Goal: Task Accomplishment & Management: Manage account settings

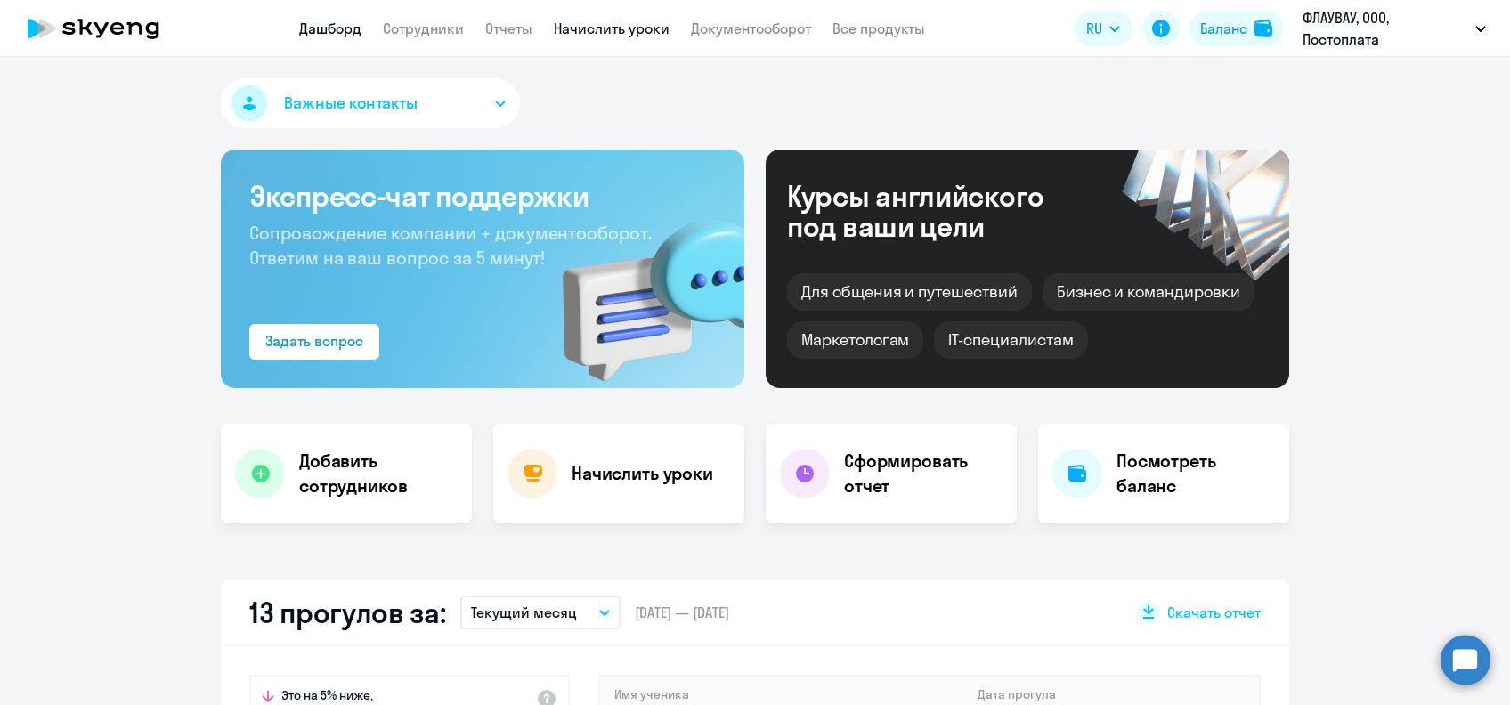
click at [630, 34] on link "Начислить уроки" at bounding box center [612, 29] width 116 height 18
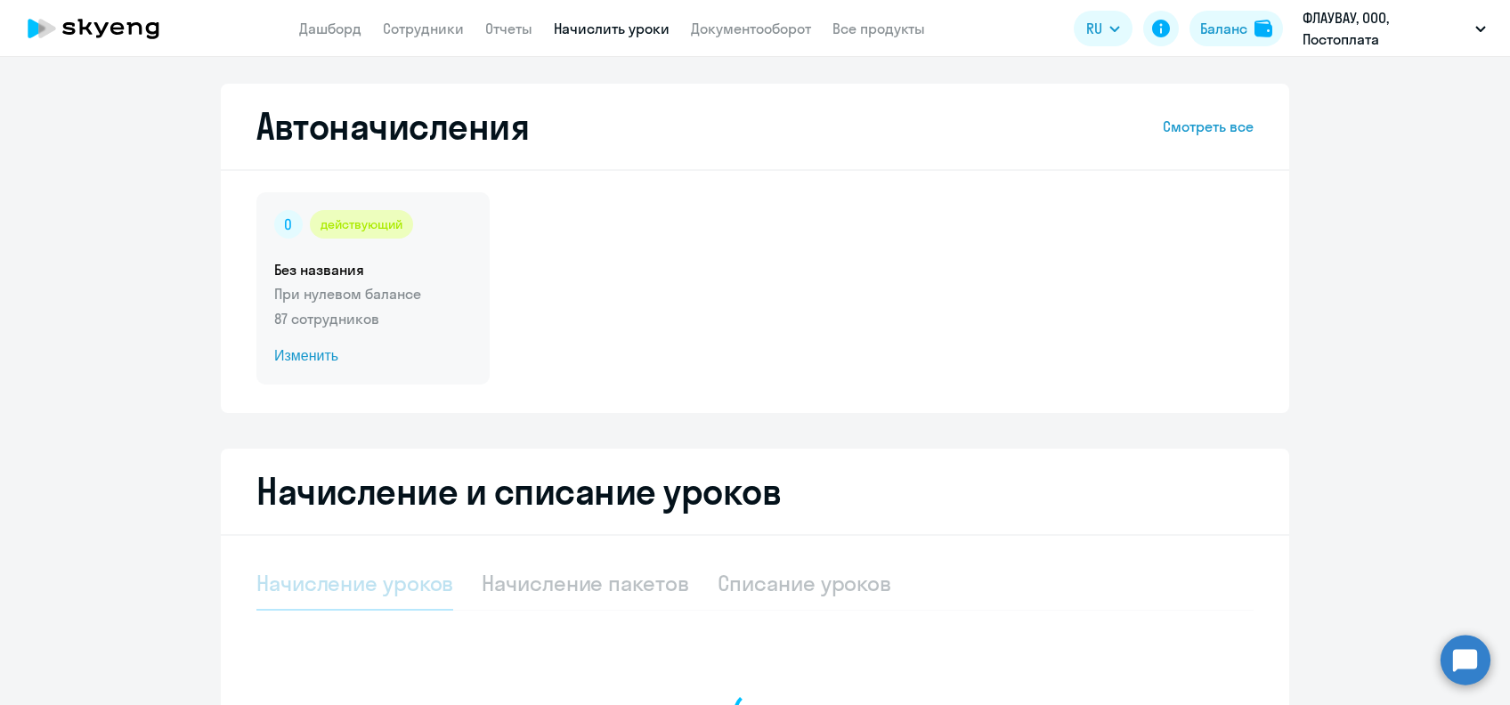
select select "10"
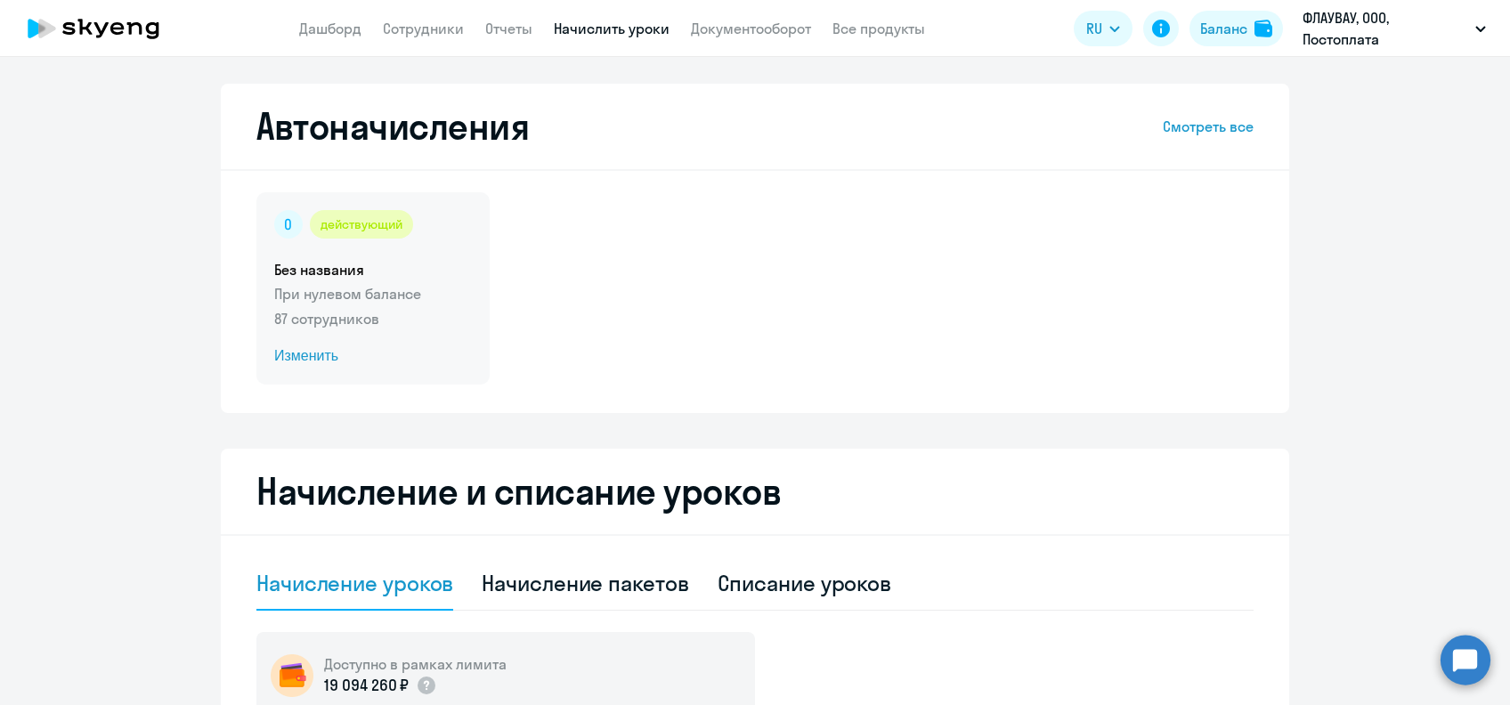
click at [337, 348] on span "Изменить" at bounding box center [373, 355] width 198 height 21
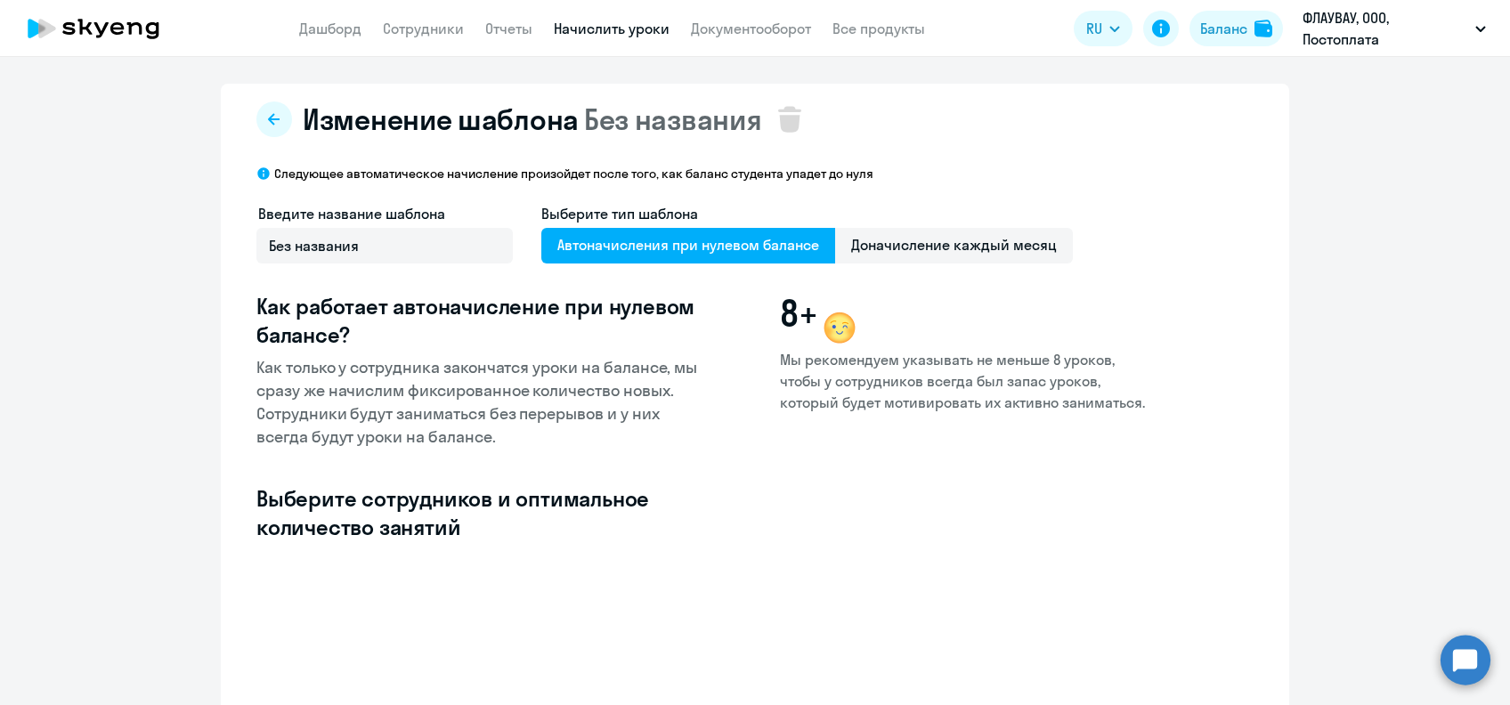
select select "10"
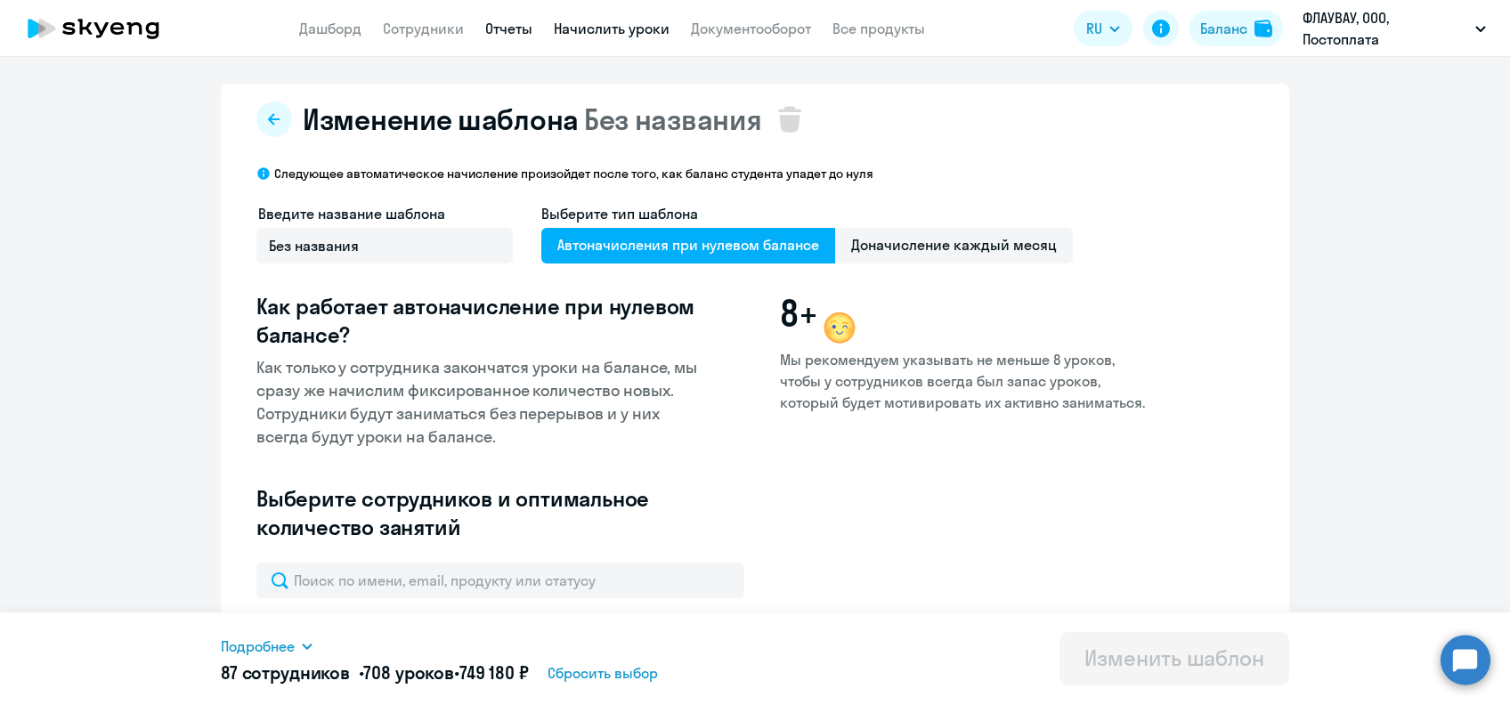
click at [512, 31] on link "Отчеты" at bounding box center [508, 29] width 47 height 18
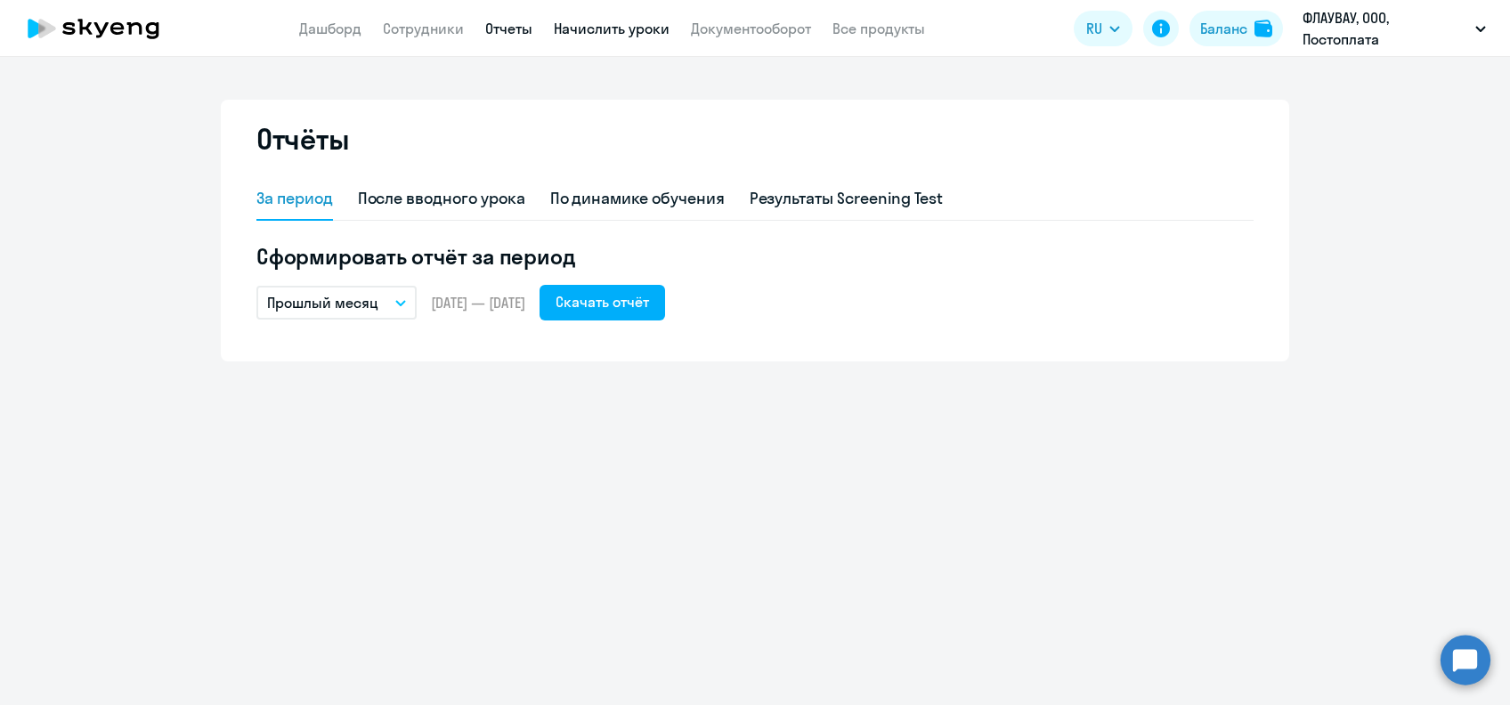
click at [584, 30] on link "Начислить уроки" at bounding box center [612, 29] width 116 height 18
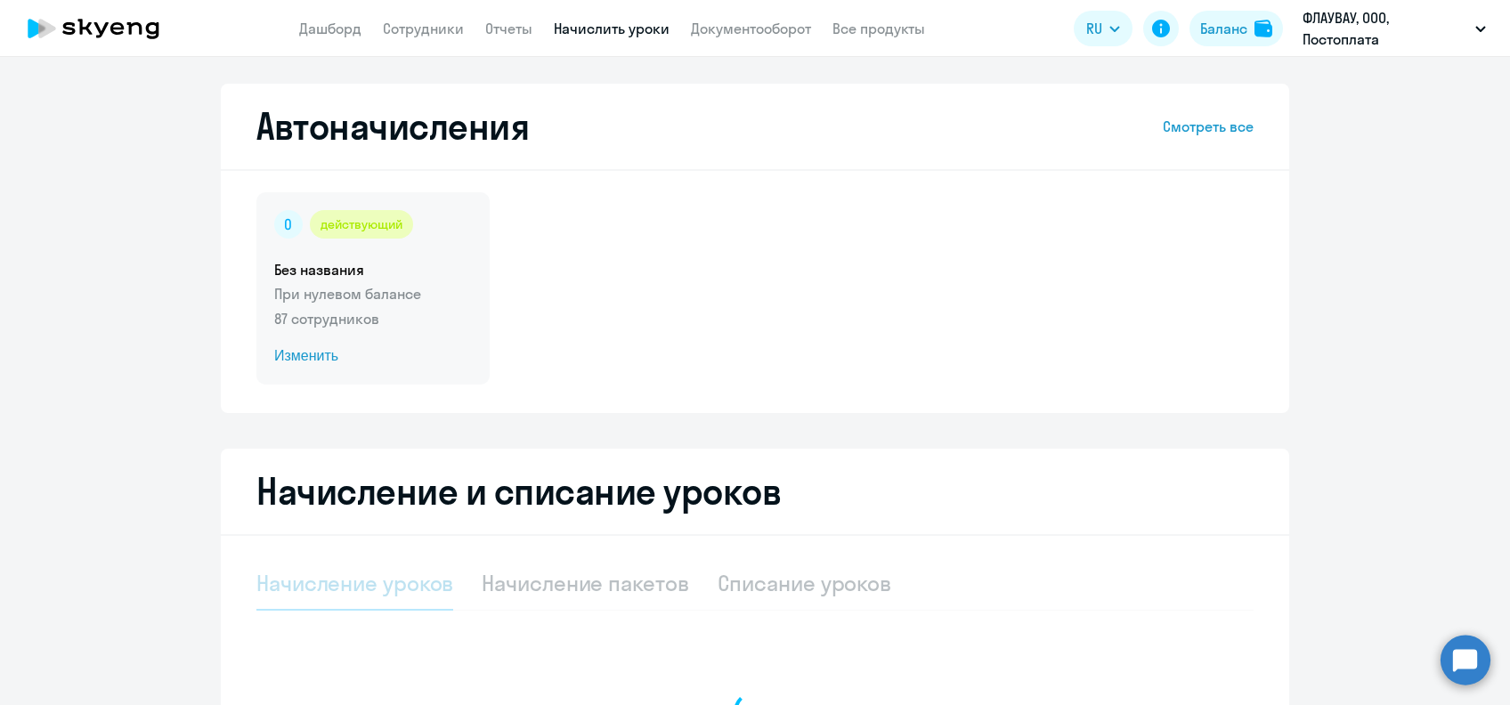
select select "10"
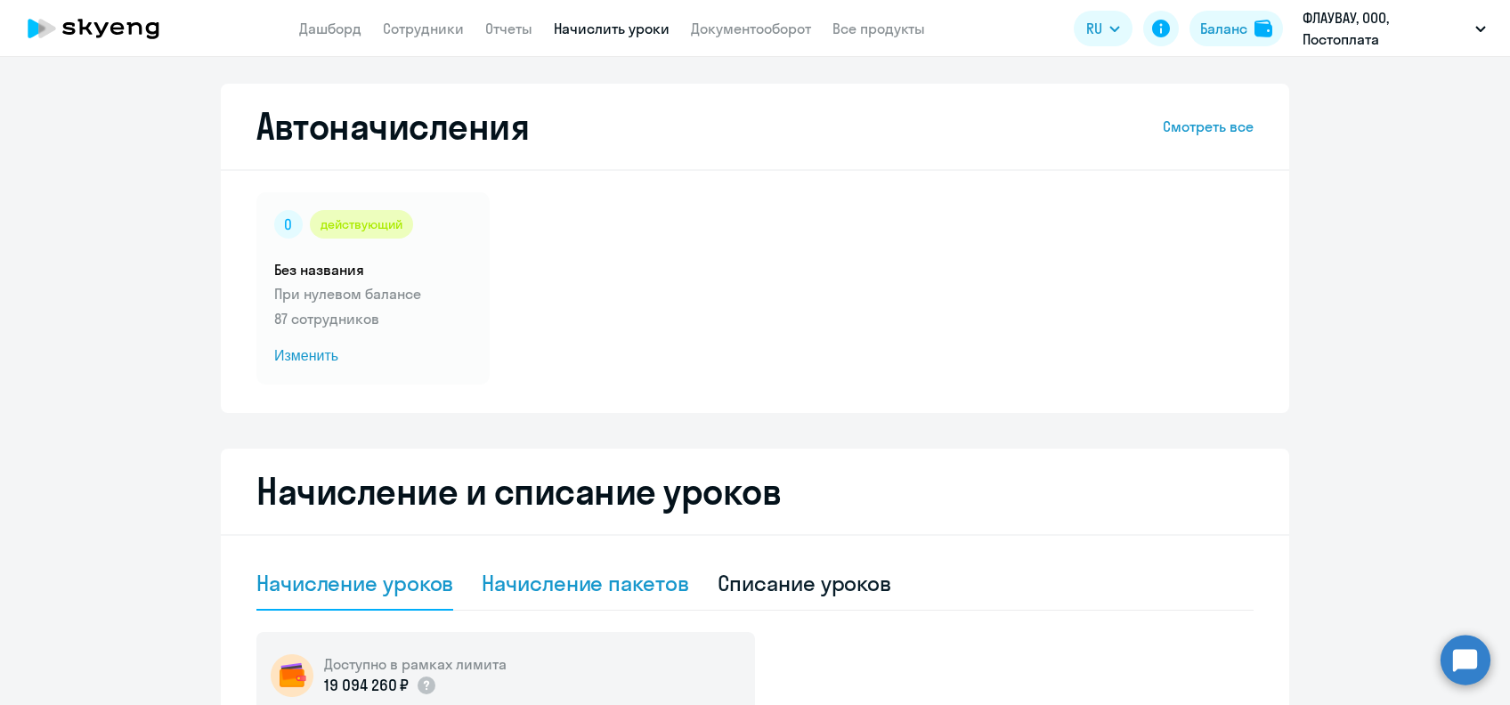
click at [568, 581] on div "Начисление пакетов" at bounding box center [585, 583] width 207 height 28
select select "10"
click at [399, 597] on div "Начисление уроков" at bounding box center [354, 583] width 197 height 28
select select "10"
click at [316, 355] on span "Изменить" at bounding box center [373, 355] width 198 height 21
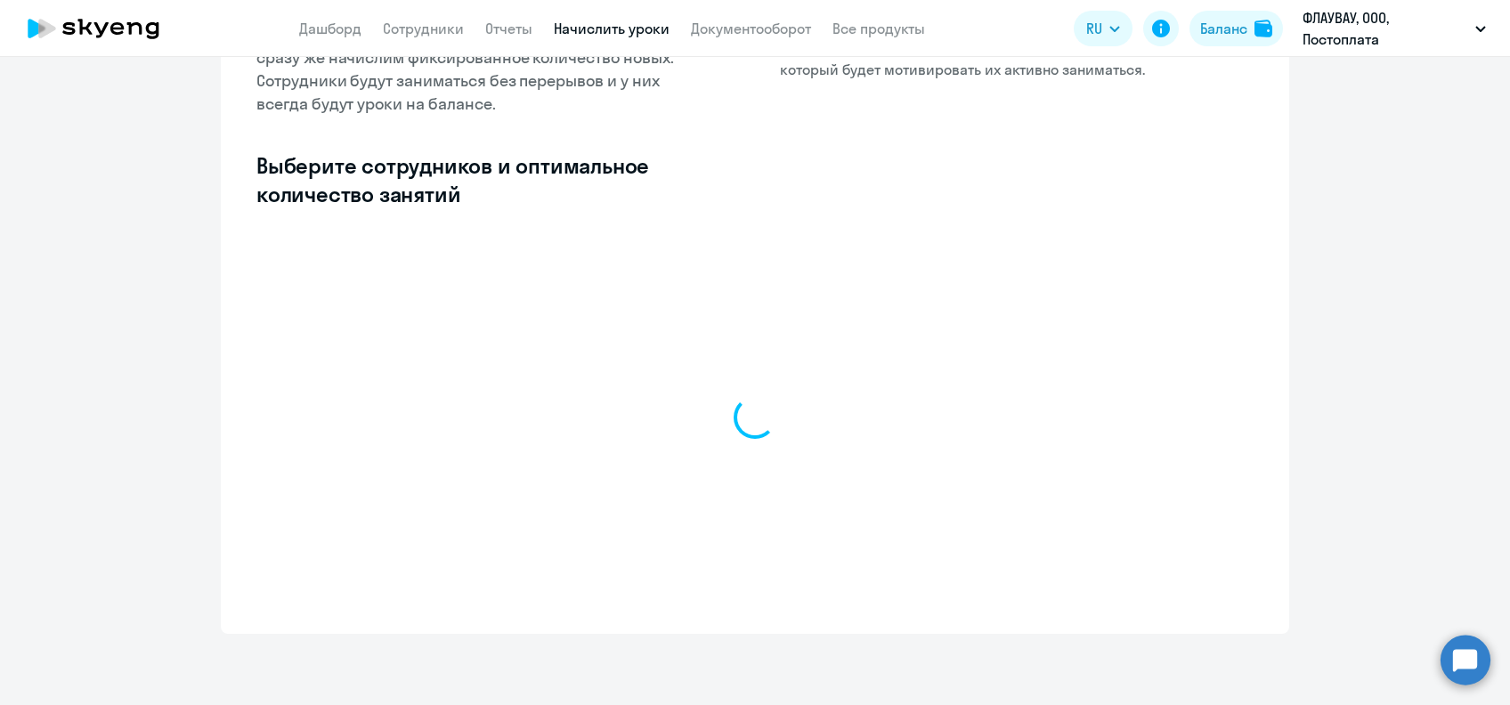
select select "10"
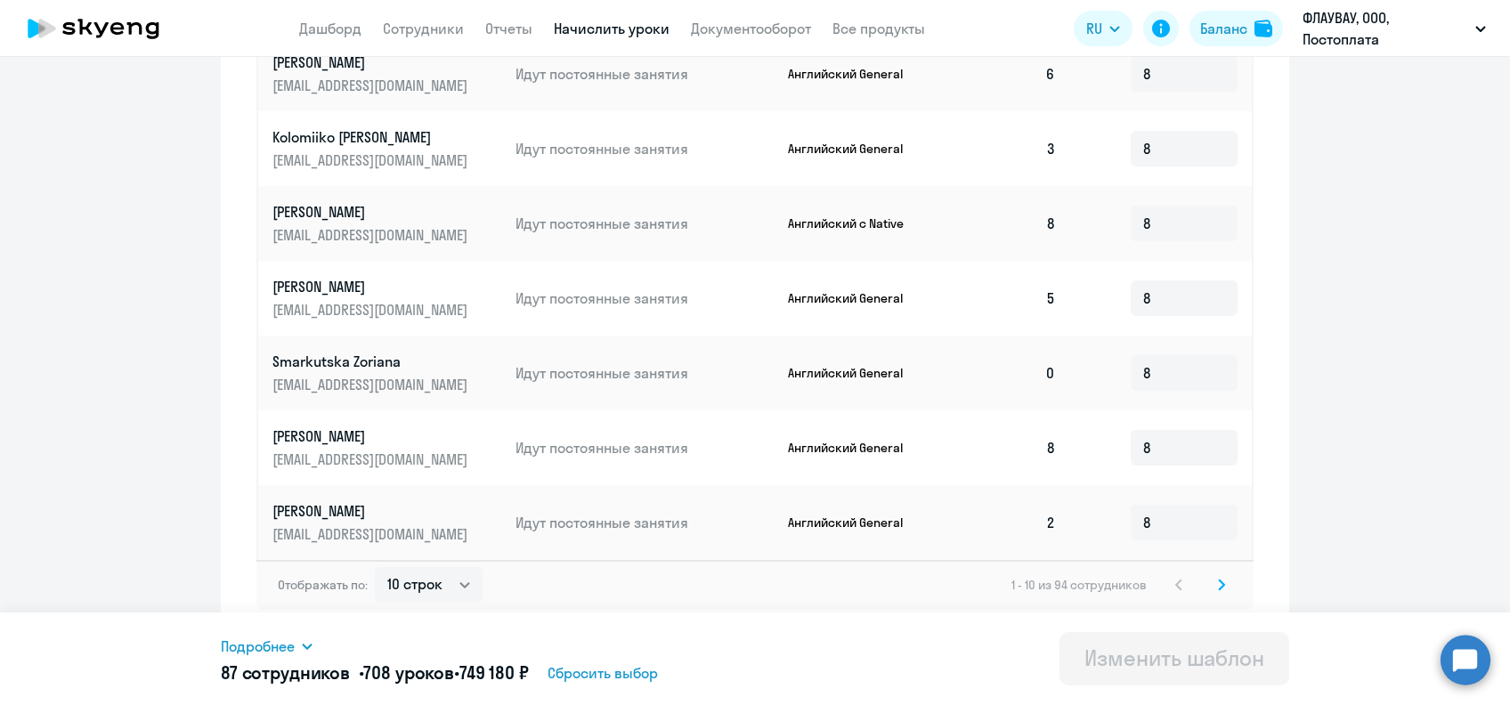
scroll to position [862, 0]
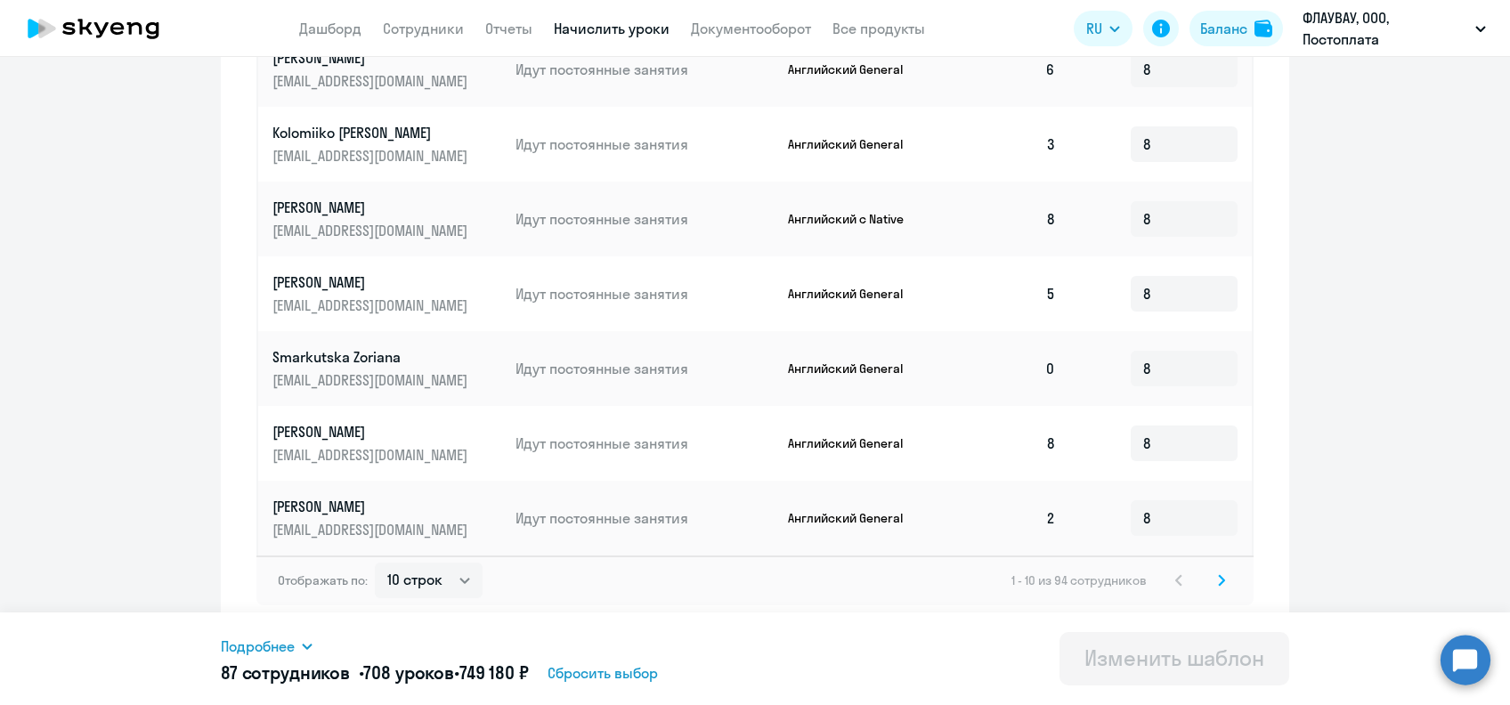
click at [1218, 578] on svg-icon at bounding box center [1221, 580] width 21 height 21
click at [1218, 581] on icon at bounding box center [1221, 580] width 7 height 12
click at [1218, 586] on icon at bounding box center [1221, 580] width 7 height 12
click at [1217, 579] on svg-icon at bounding box center [1221, 580] width 21 height 21
click at [1214, 588] on svg-icon at bounding box center [1221, 580] width 21 height 21
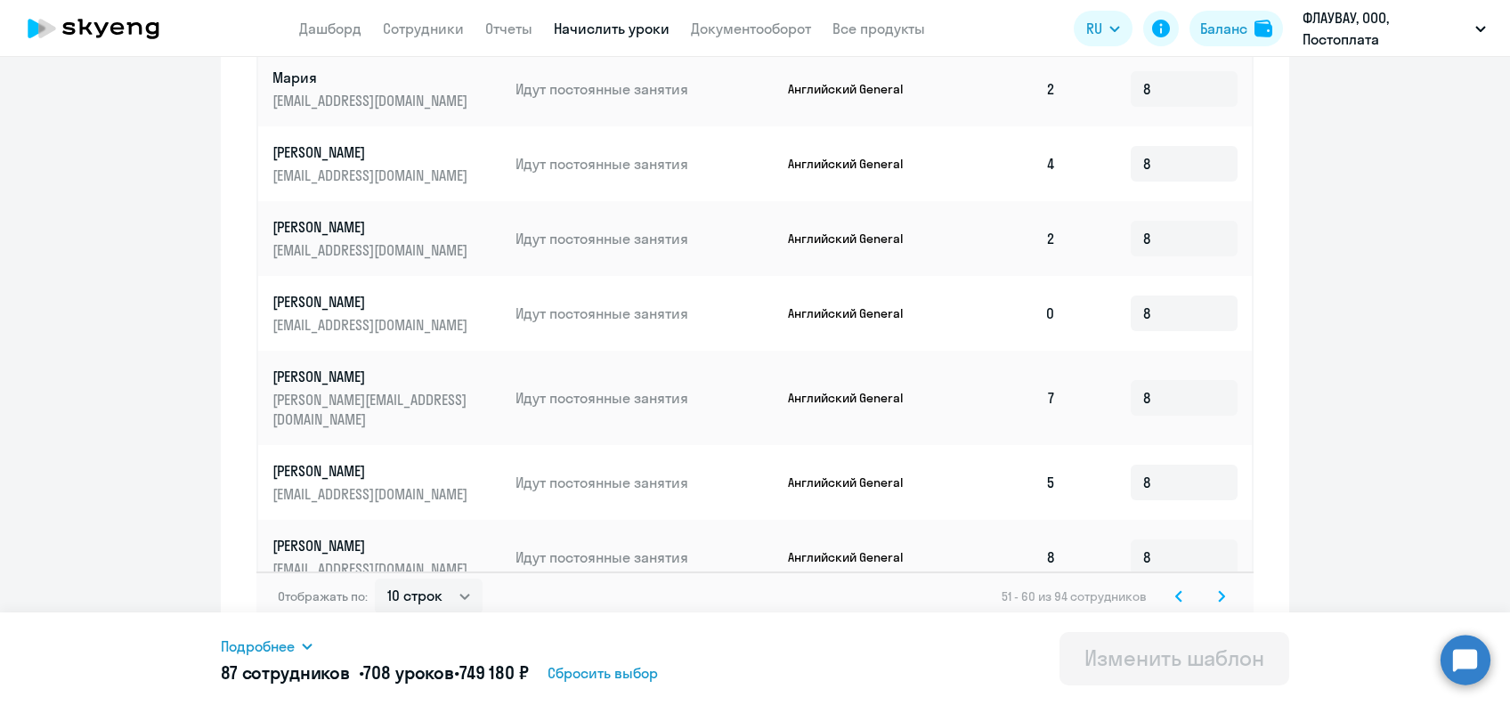
click at [1218, 590] on icon at bounding box center [1221, 596] width 7 height 12
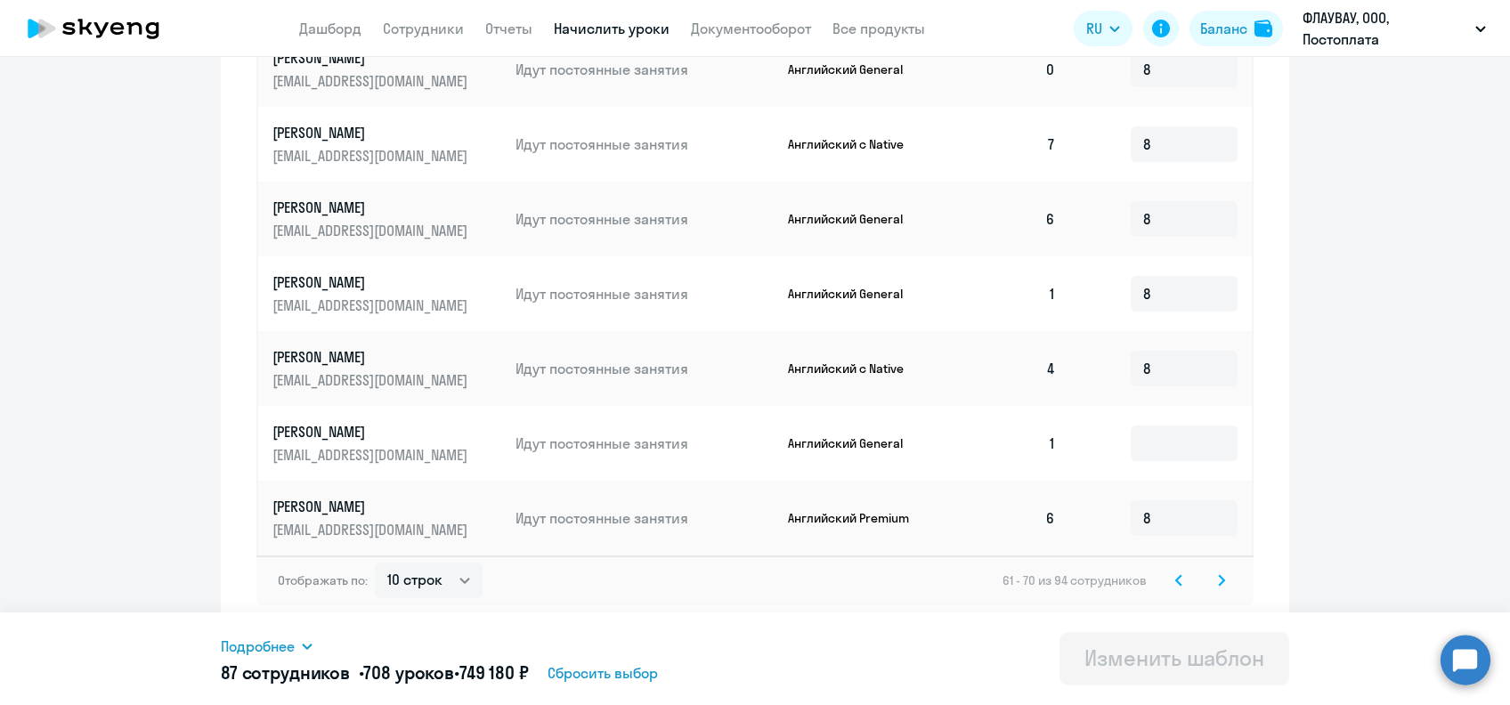
click at [1211, 579] on svg-icon at bounding box center [1221, 580] width 21 height 21
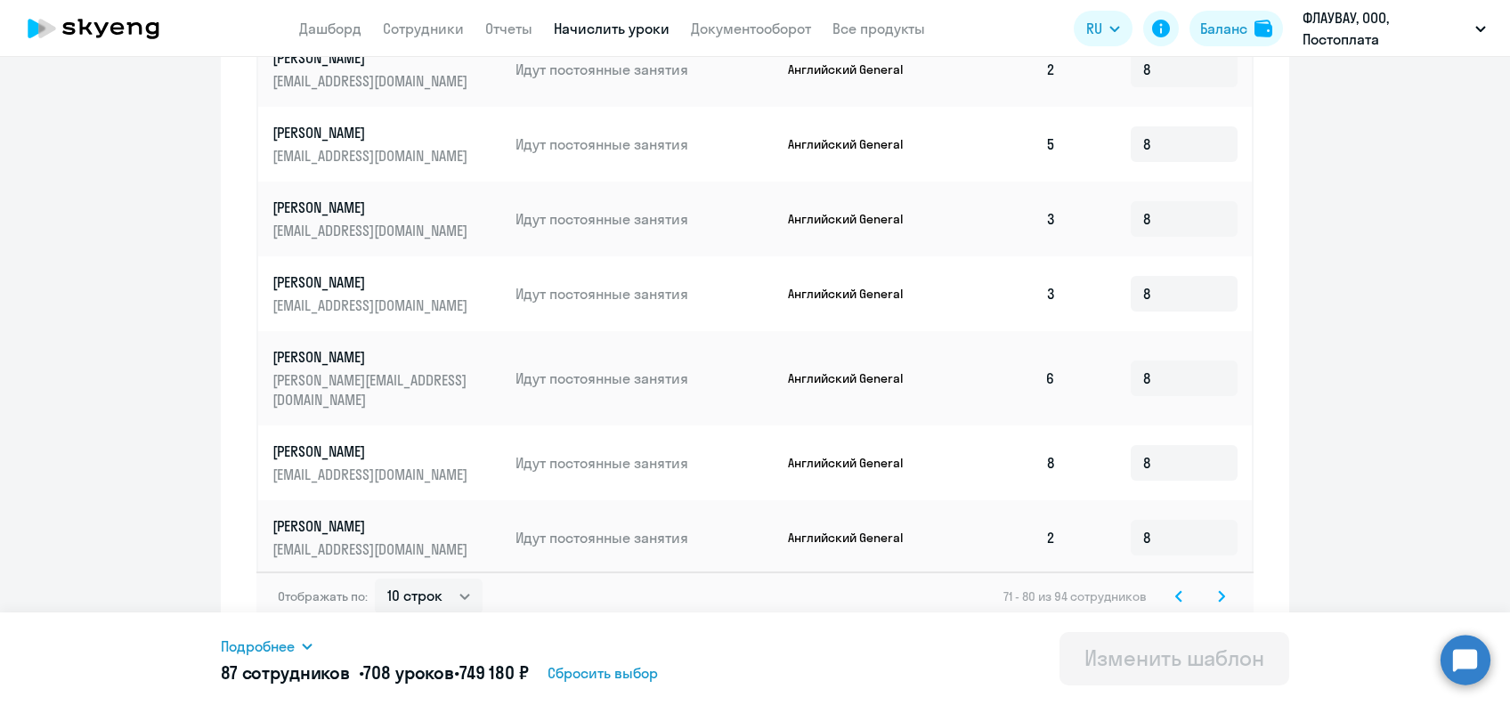
click at [1218, 586] on svg-icon at bounding box center [1221, 596] width 21 height 21
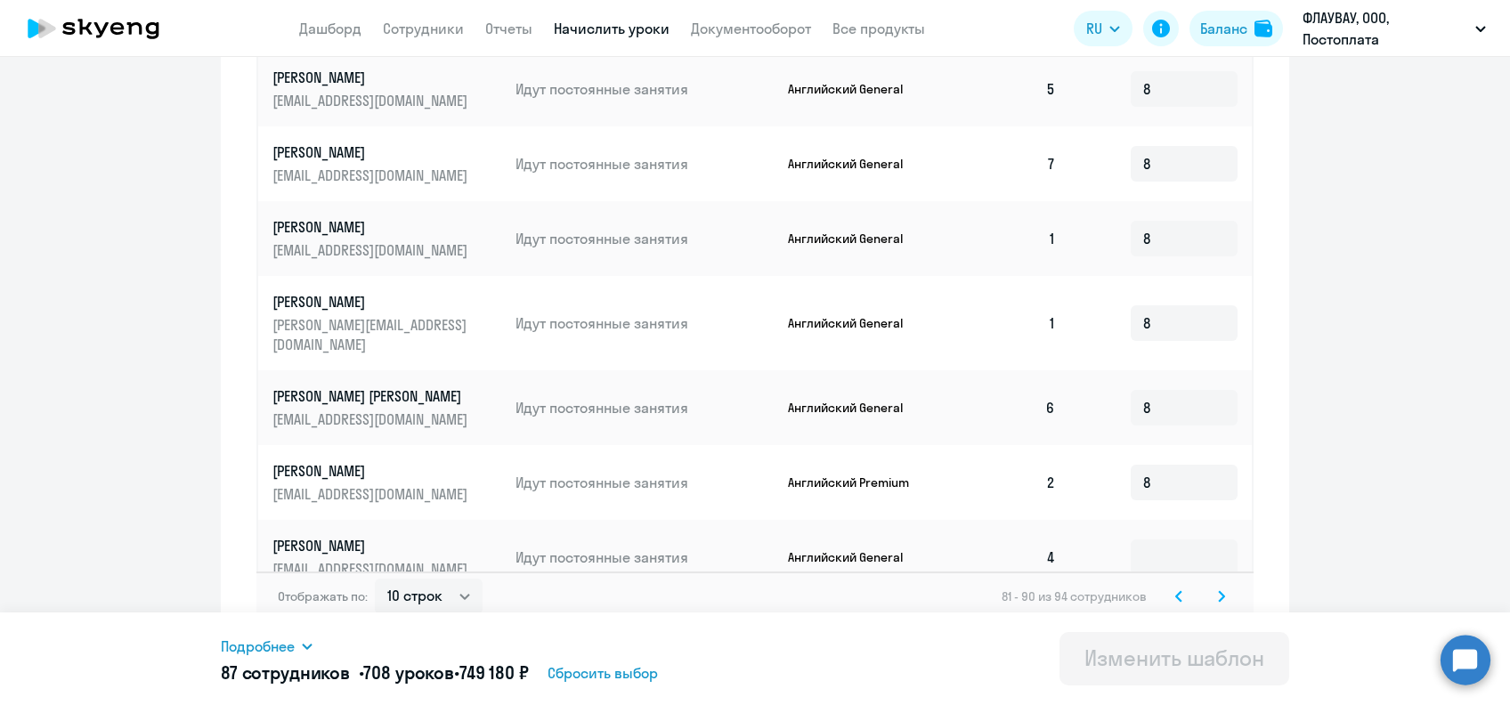
click at [1218, 590] on icon at bounding box center [1221, 596] width 7 height 12
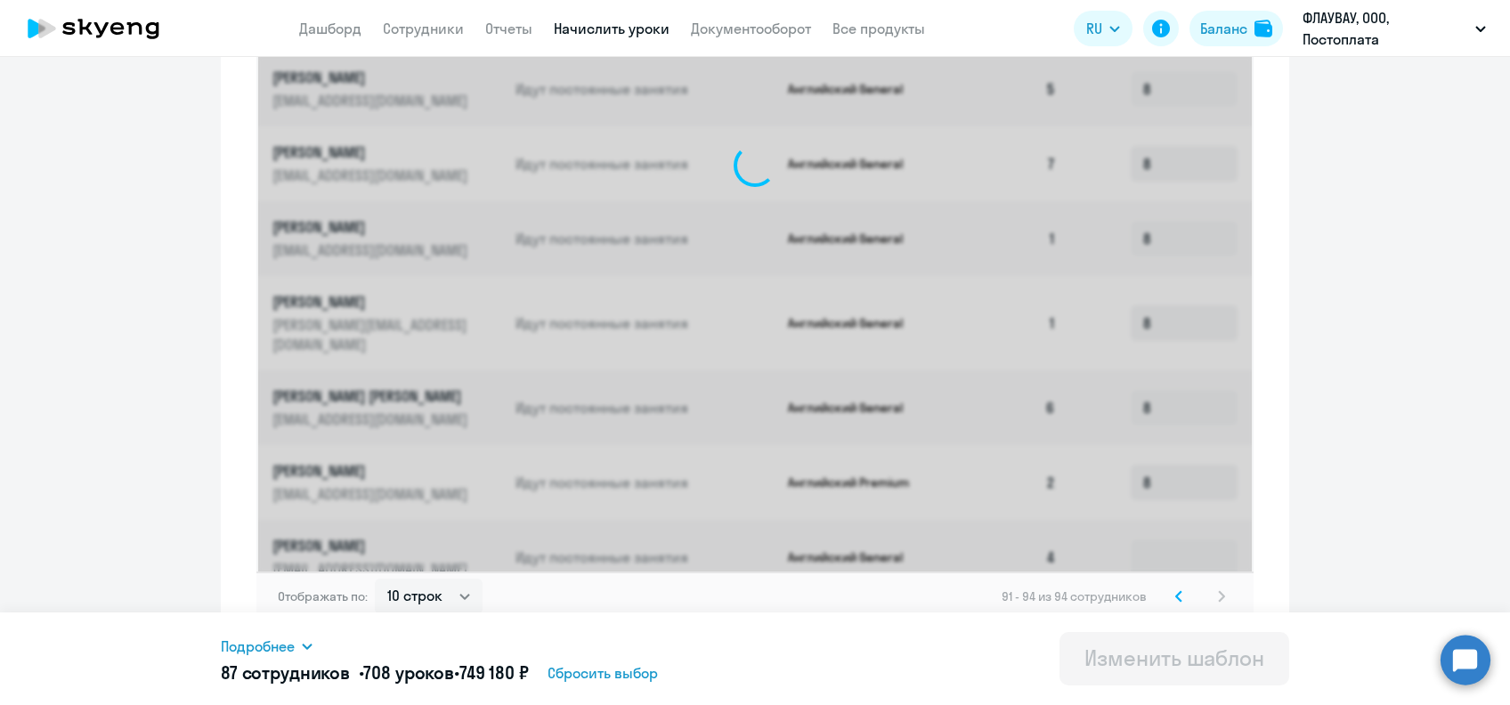
scroll to position [413, 0]
